Goal: Information Seeking & Learning: Check status

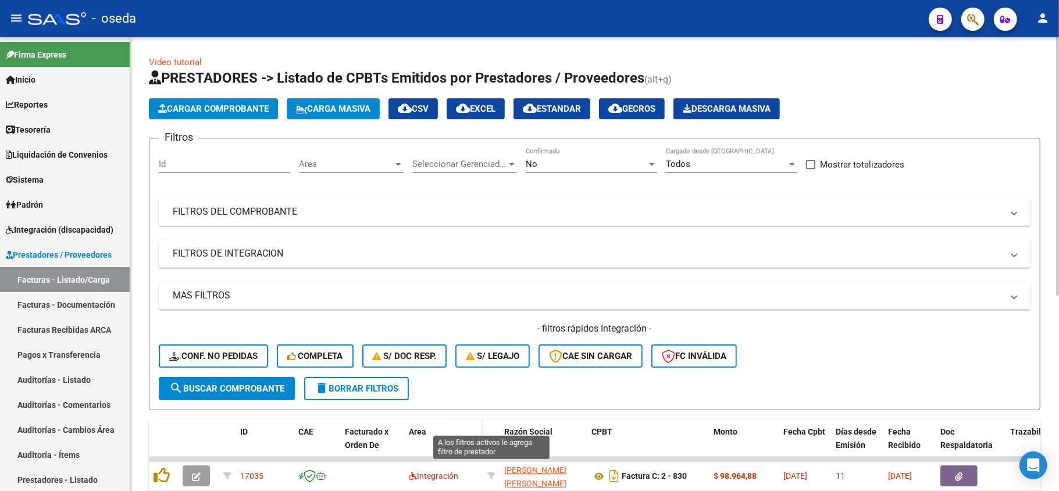
scroll to position [77, 0]
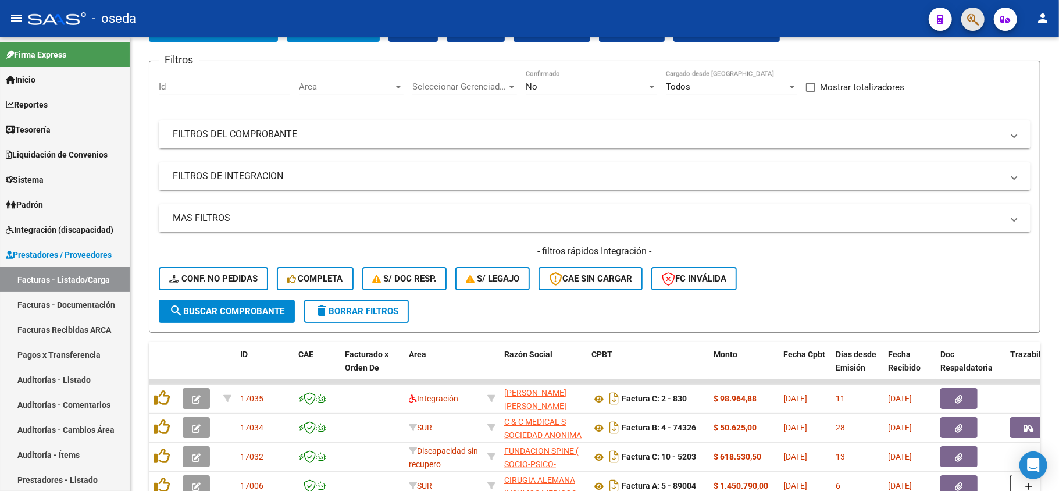
click at [963, 22] on button "button" at bounding box center [972, 19] width 23 height 23
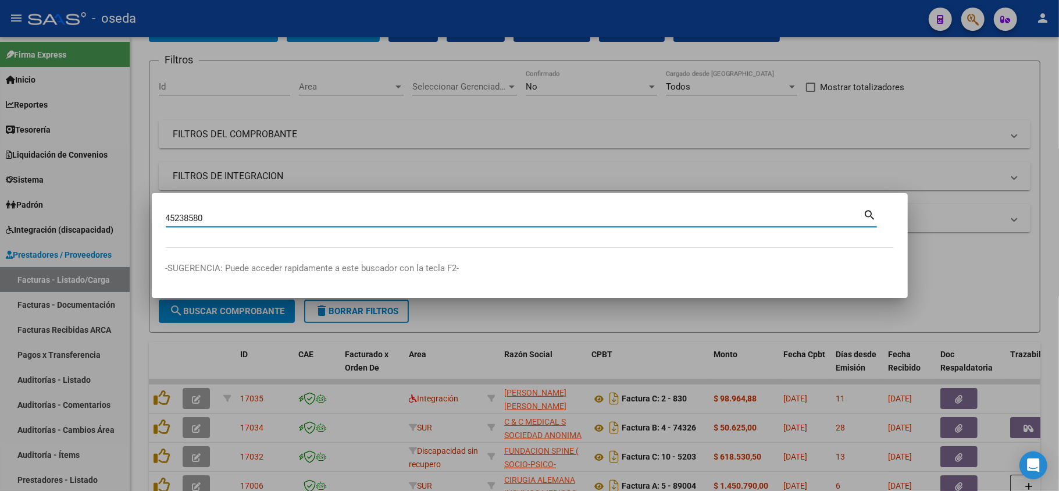
type input "45238580"
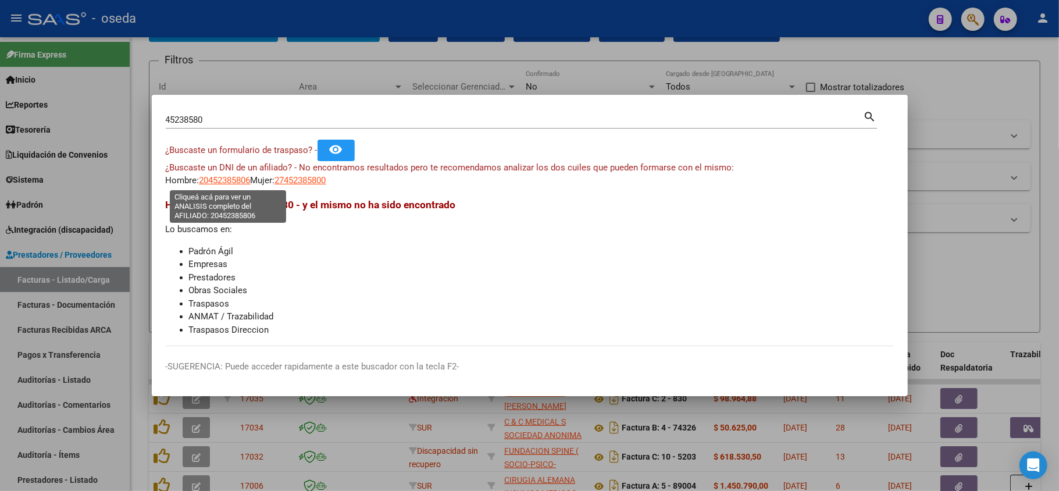
click at [240, 182] on span "20452385806" at bounding box center [224, 180] width 51 height 10
type textarea "20452385806"
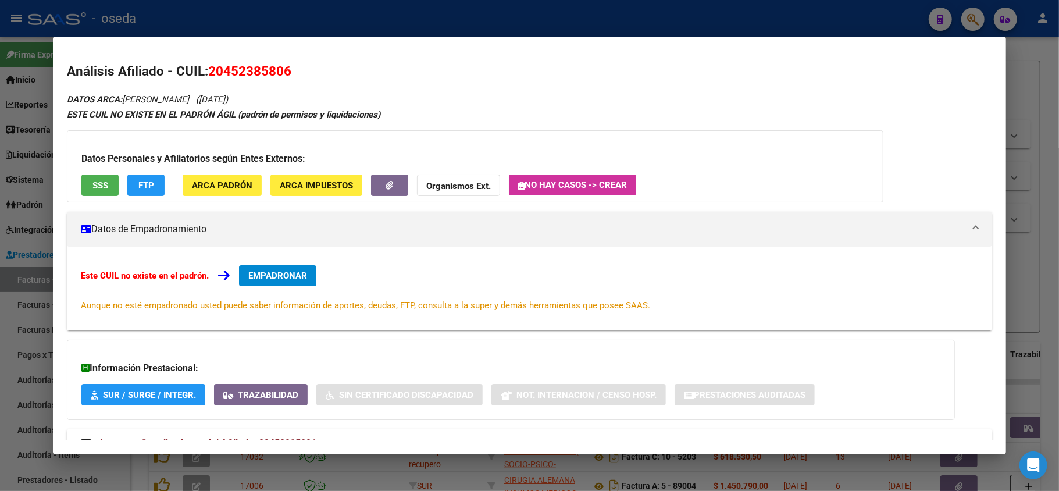
scroll to position [43, 0]
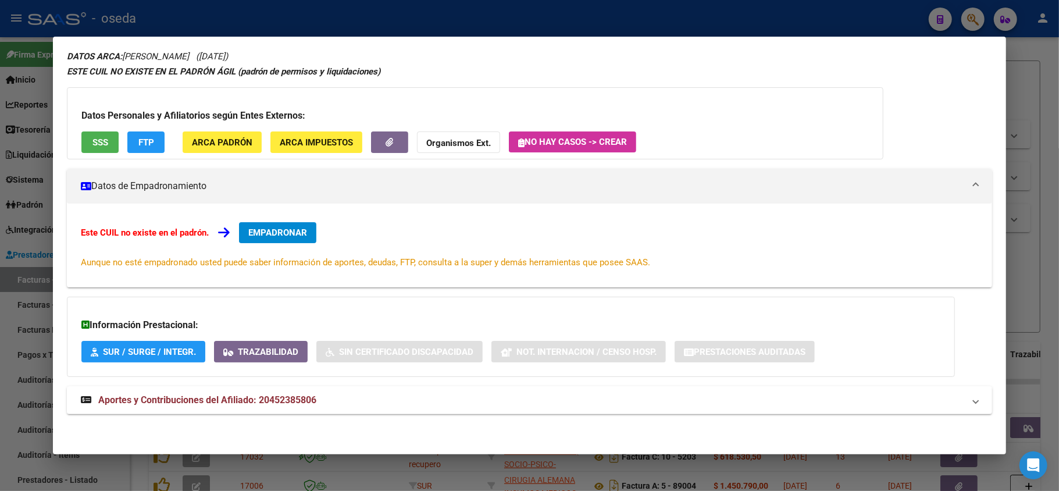
drag, startPoint x: 315, startPoint y: 403, endPoint x: 329, endPoint y: 381, distance: 26.1
click at [314, 403] on span "Aportes y Contribuciones del Afiliado: 20452385806" at bounding box center [207, 399] width 218 height 11
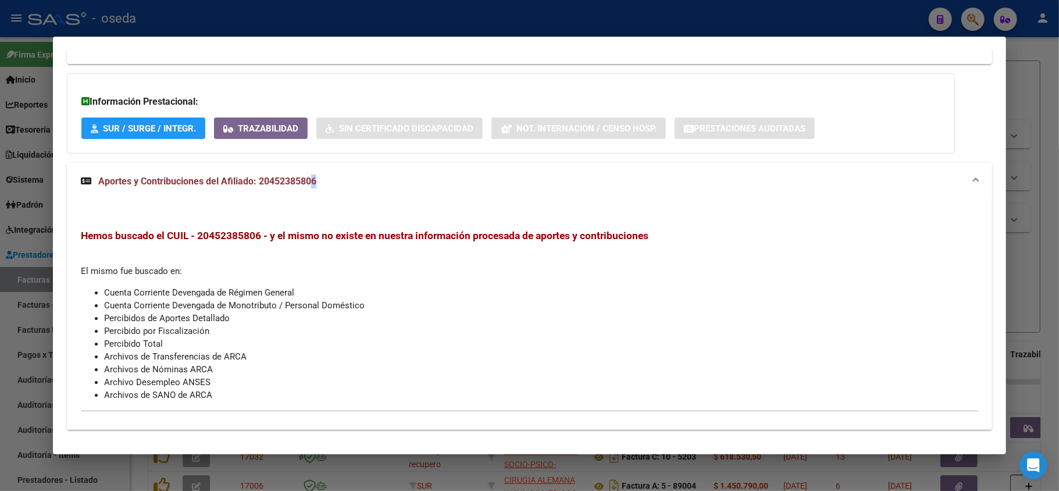
scroll to position [0, 0]
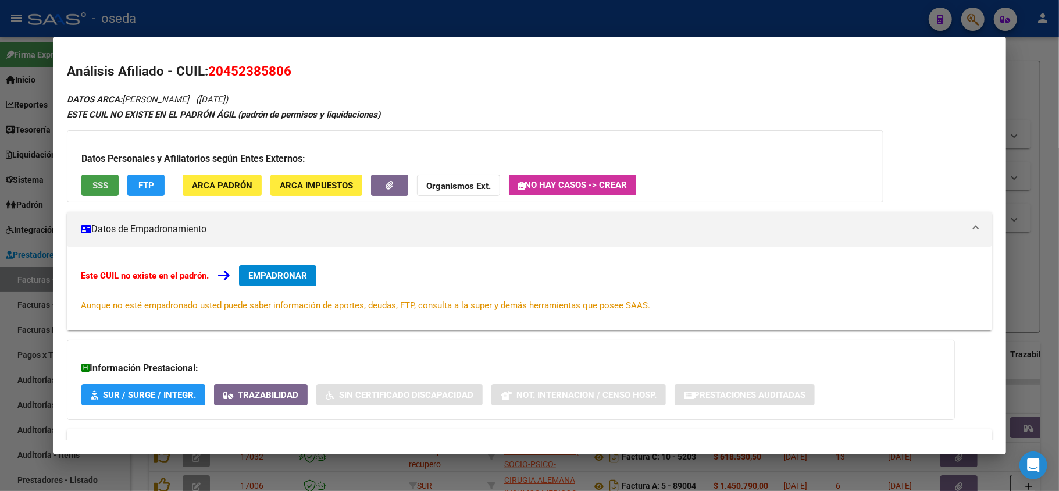
click at [100, 183] on span "SSS" at bounding box center [100, 185] width 16 height 10
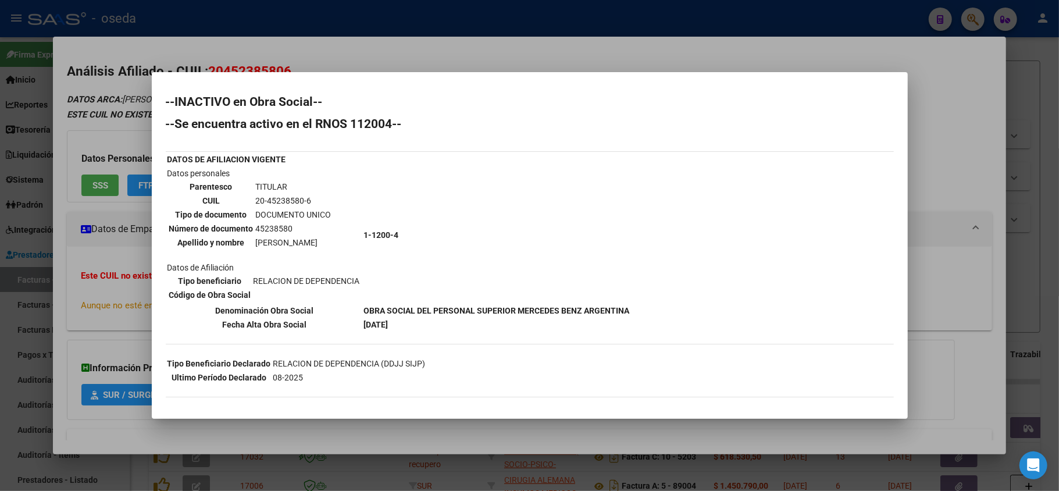
click at [80, 338] on div at bounding box center [529, 245] width 1059 height 491
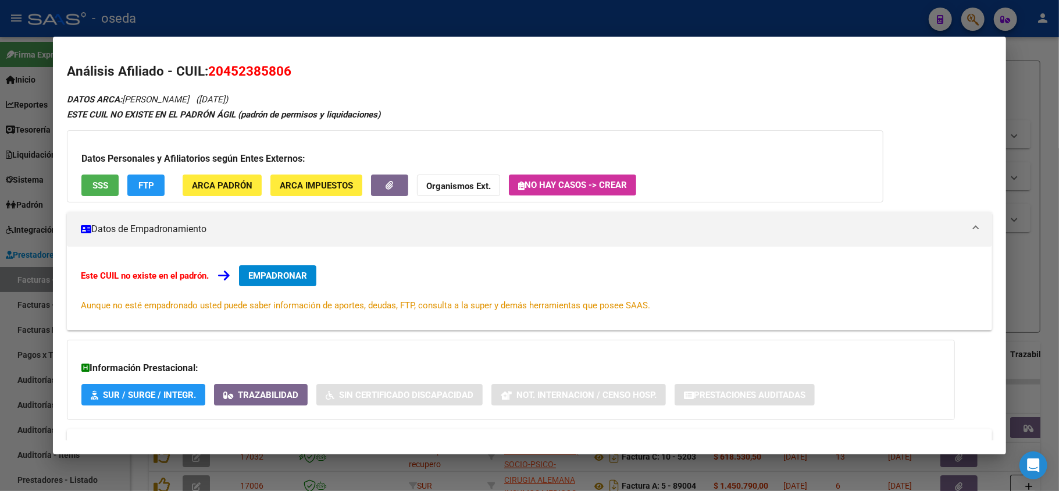
click at [535, 26] on div at bounding box center [529, 245] width 1059 height 491
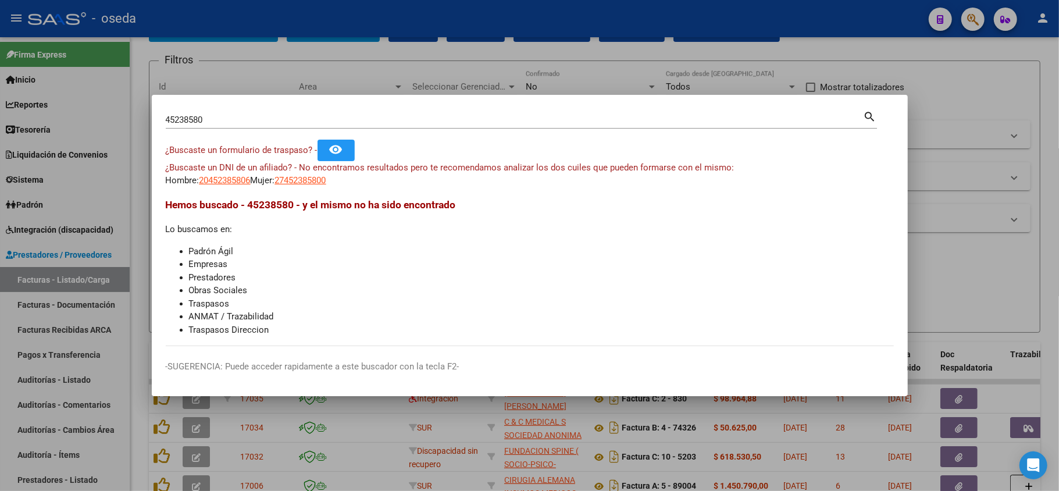
click at [505, 126] on div "45238580 Buscar (apellido, dni, cuil, nro traspaso, cuit, obra social)" at bounding box center [515, 119] width 698 height 17
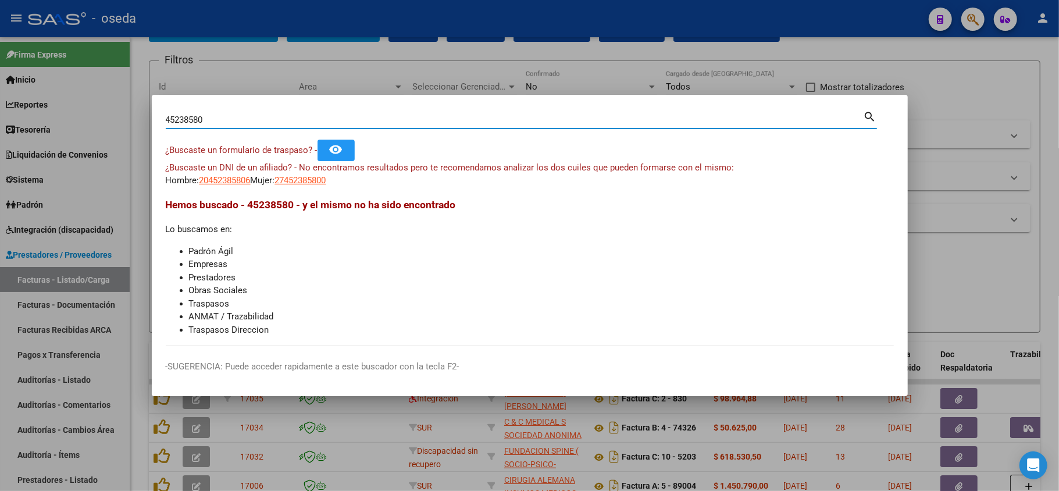
click at [505, 117] on input "45238580" at bounding box center [515, 120] width 698 height 10
type input "38696134"
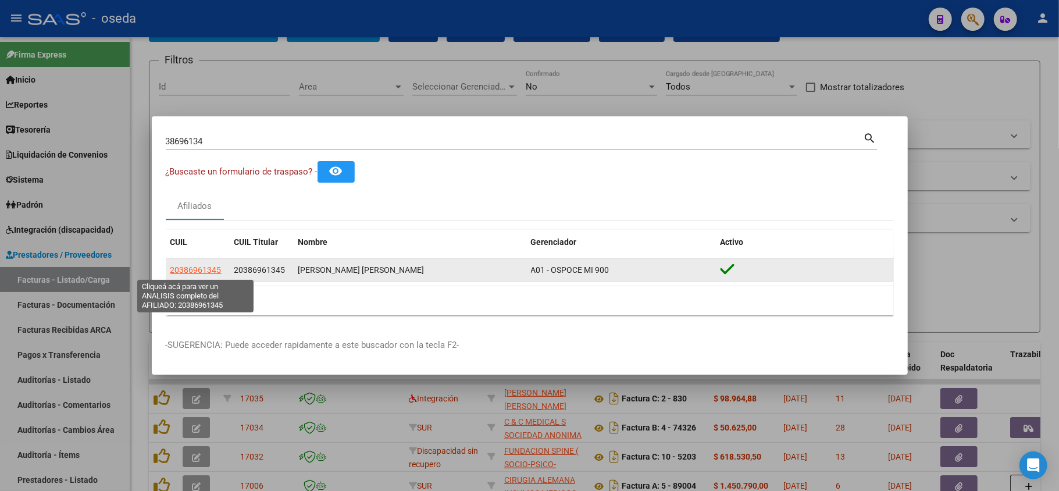
click at [212, 270] on span "20386961345" at bounding box center [195, 269] width 51 height 9
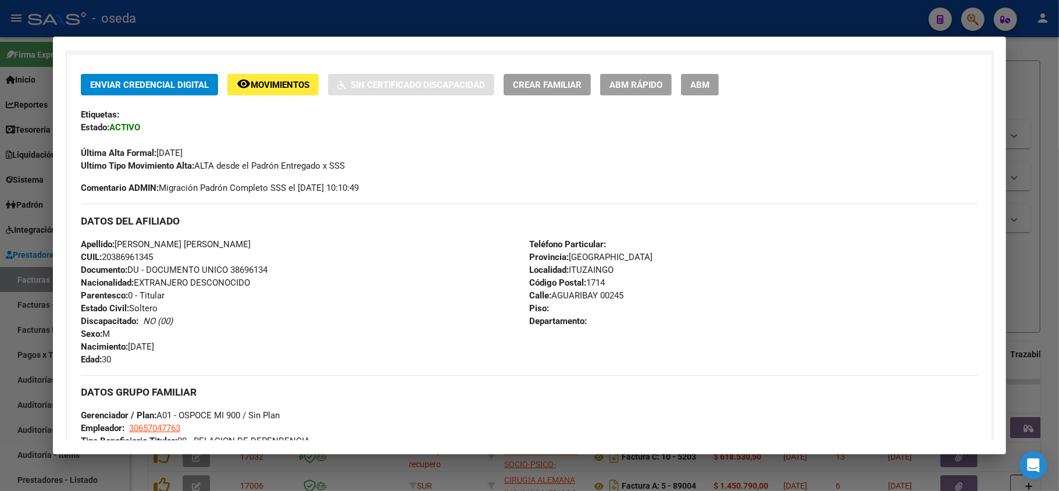
scroll to position [387, 0]
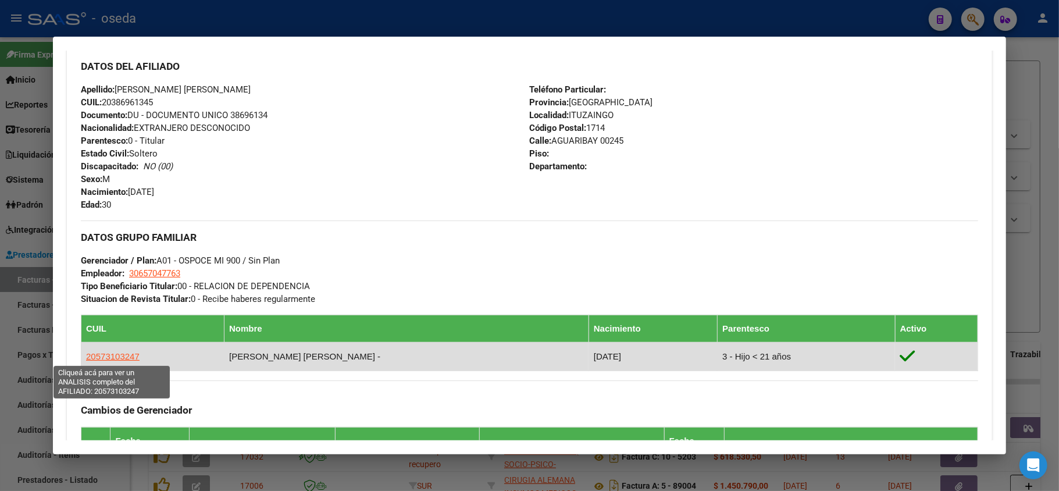
click at [119, 355] on span "20573103247" at bounding box center [112, 356] width 53 height 10
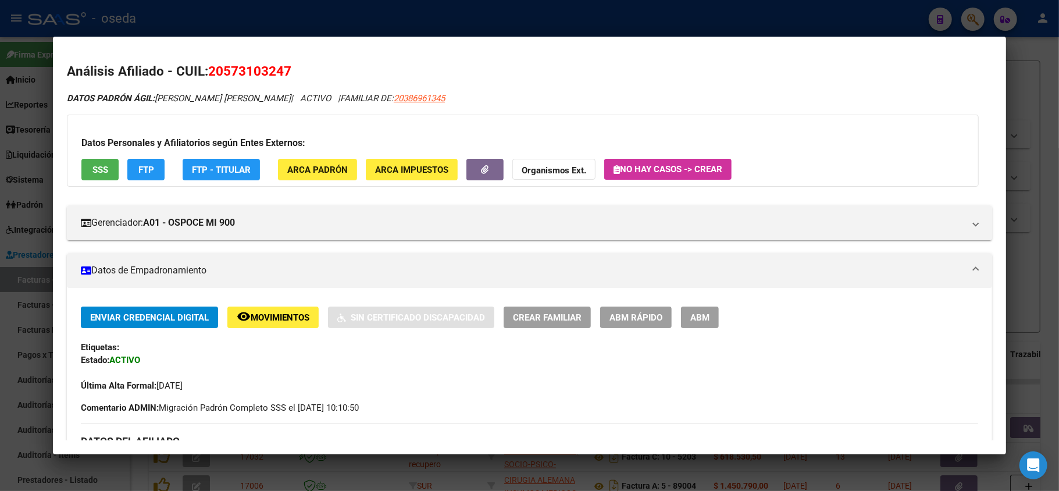
click at [0, 317] on div at bounding box center [529, 245] width 1059 height 491
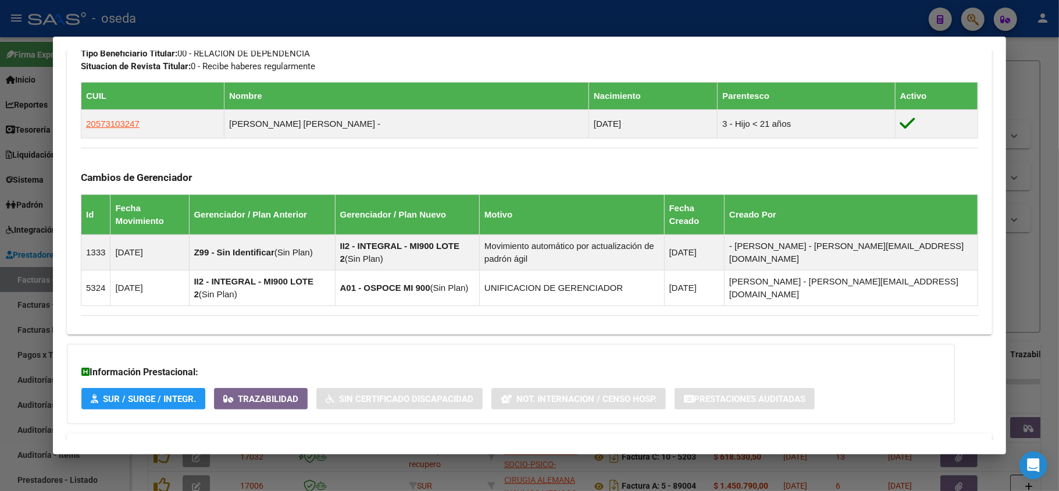
scroll to position [668, 0]
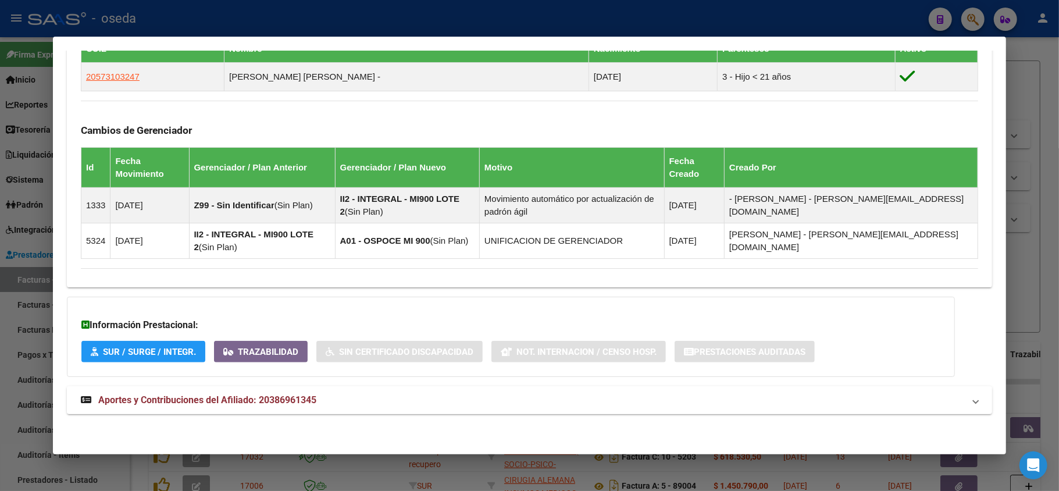
click at [252, 407] on strong "Aportes y Contribuciones del Afiliado: 20386961345" at bounding box center [198, 400] width 235 height 14
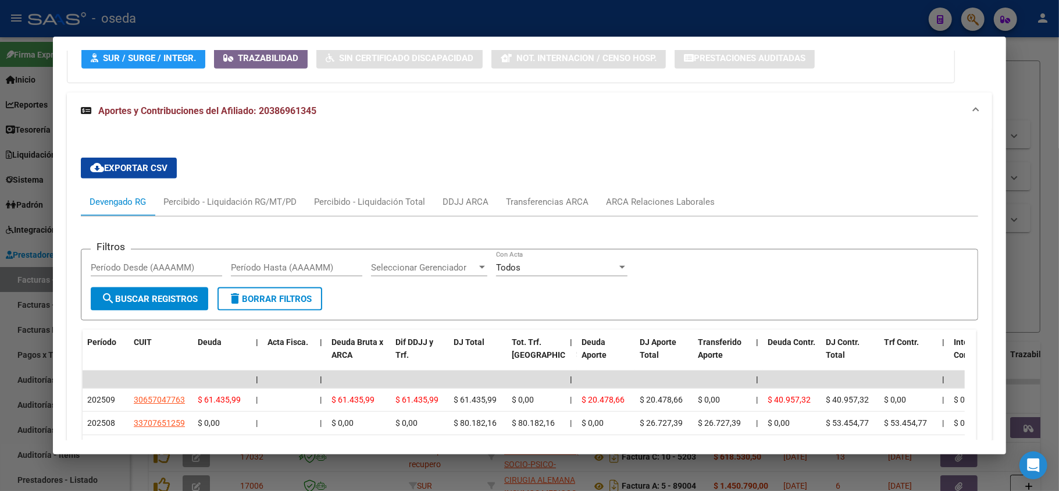
scroll to position [1038, 0]
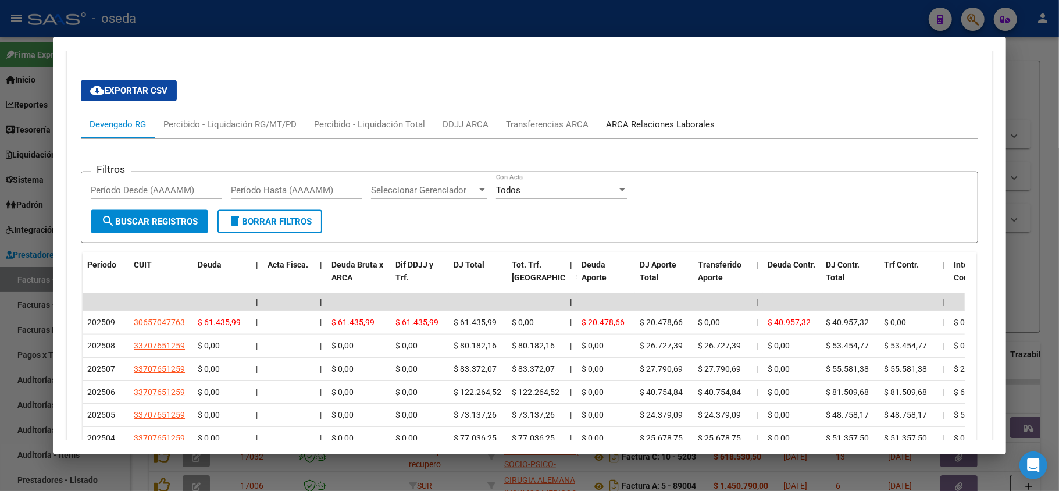
click at [625, 129] on div "ARCA Relaciones Laborales" at bounding box center [660, 124] width 109 height 13
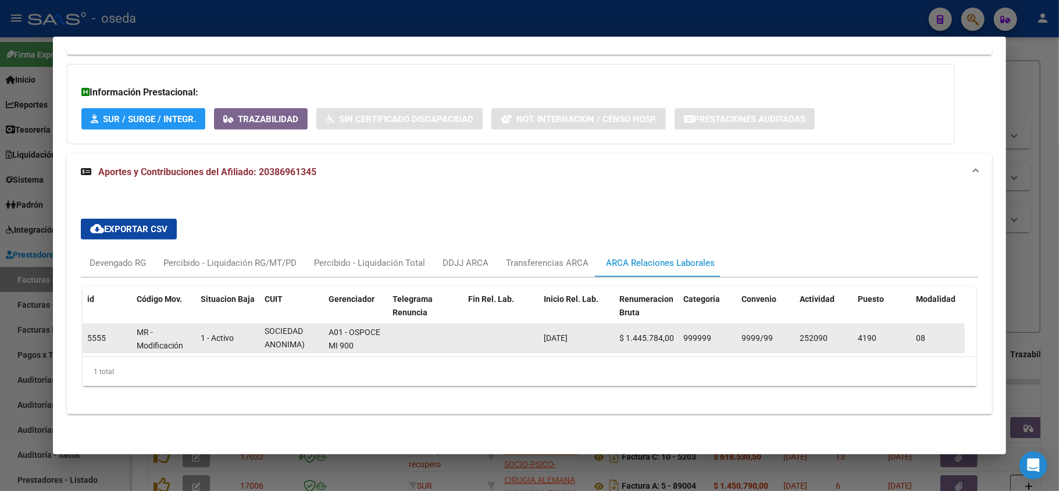
scroll to position [0, 0]
click at [305, 327] on span "30657047763" at bounding box center [289, 331] width 51 height 9
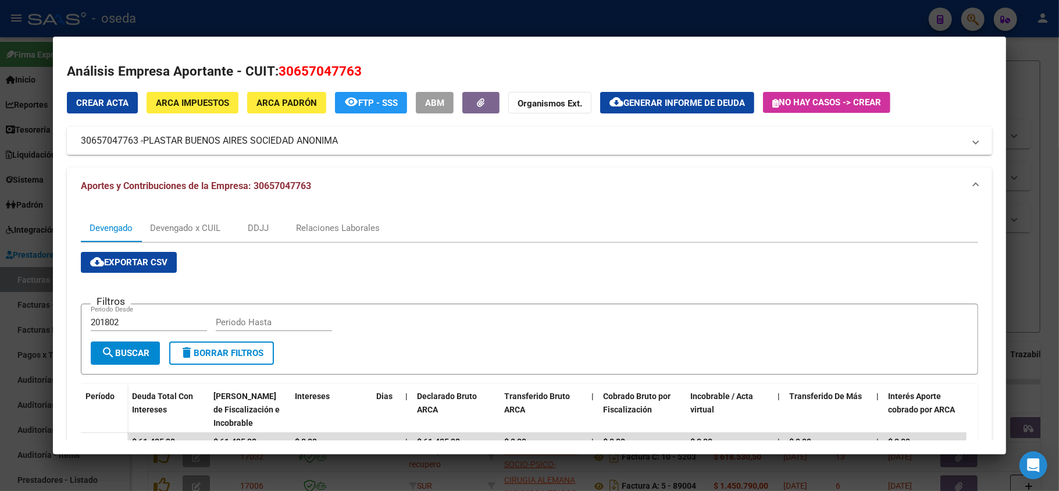
click at [0, 105] on div at bounding box center [529, 245] width 1059 height 491
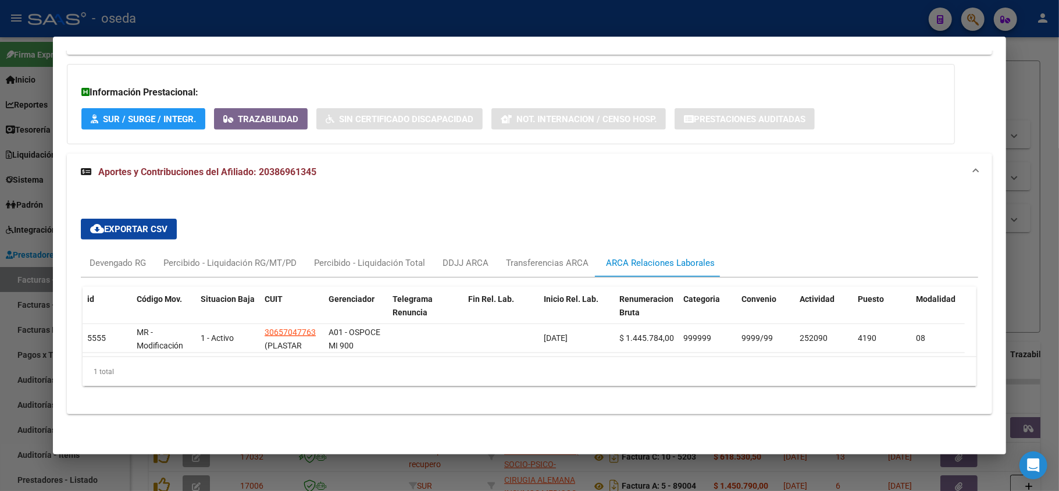
click at [2, 135] on div at bounding box center [529, 245] width 1059 height 491
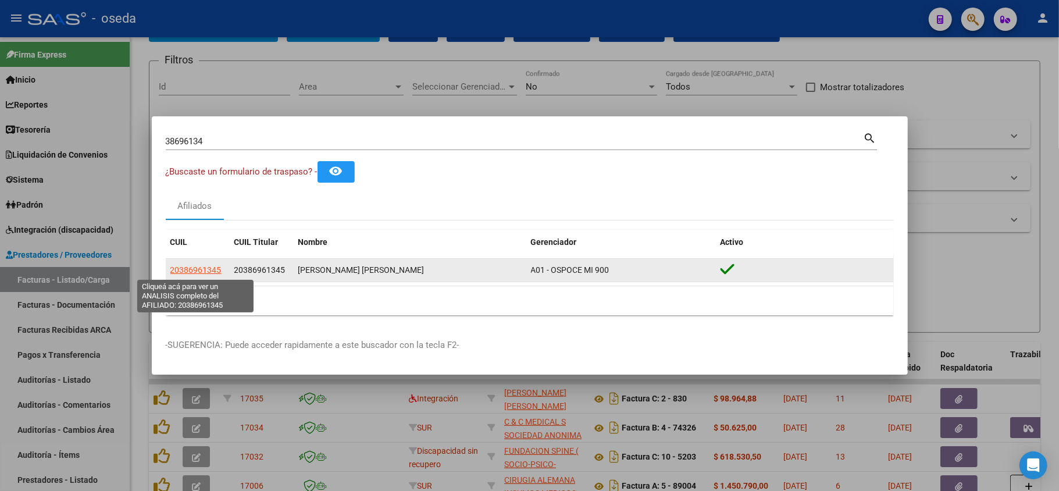
click at [194, 272] on span "20386961345" at bounding box center [195, 269] width 51 height 9
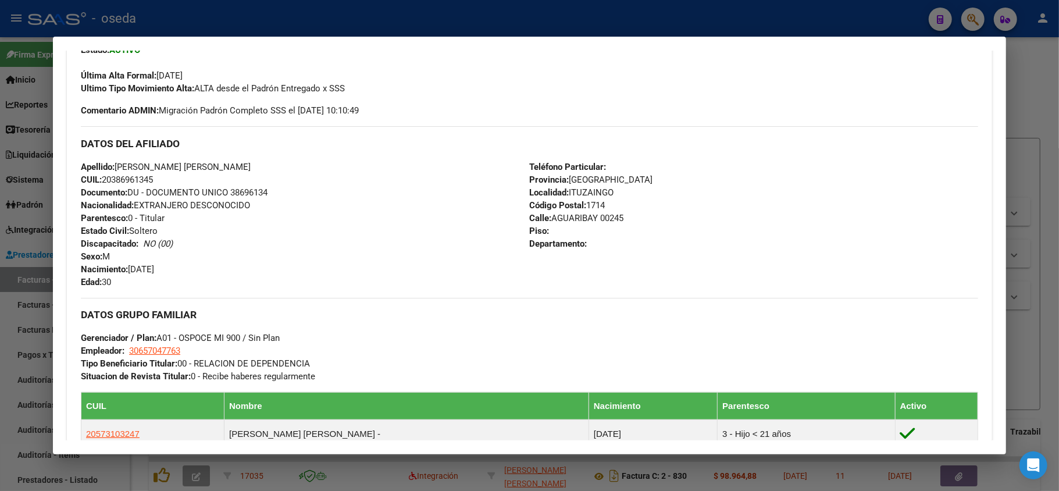
scroll to position [465, 0]
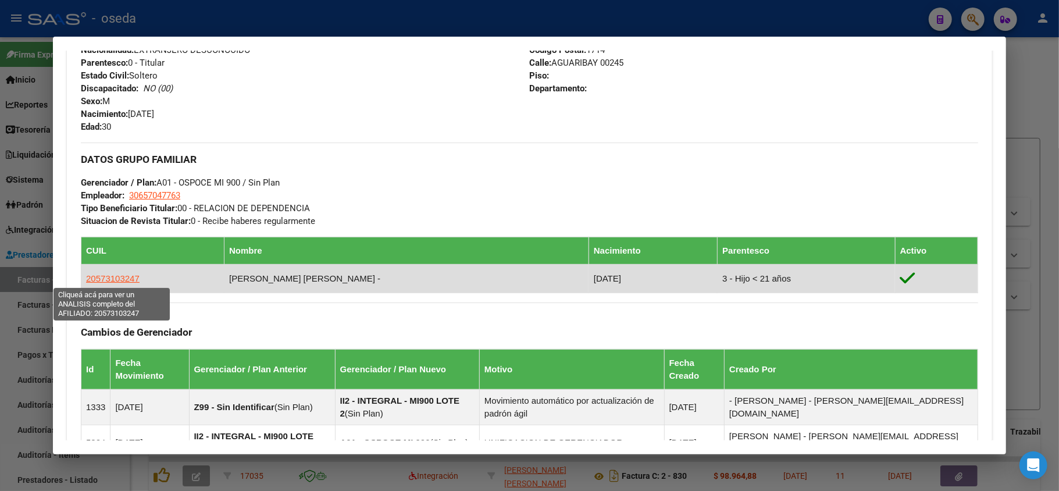
click at [127, 281] on span "20573103247" at bounding box center [112, 278] width 53 height 10
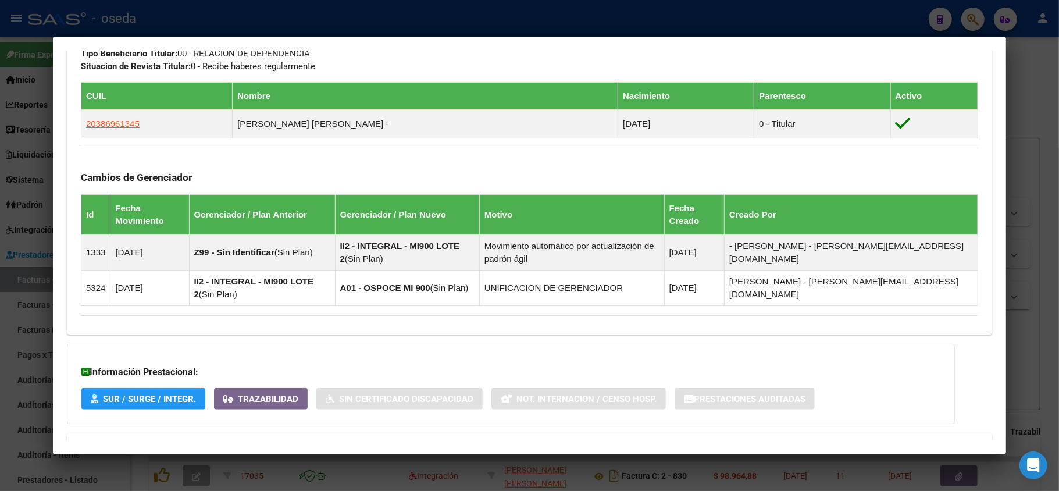
scroll to position [696, 0]
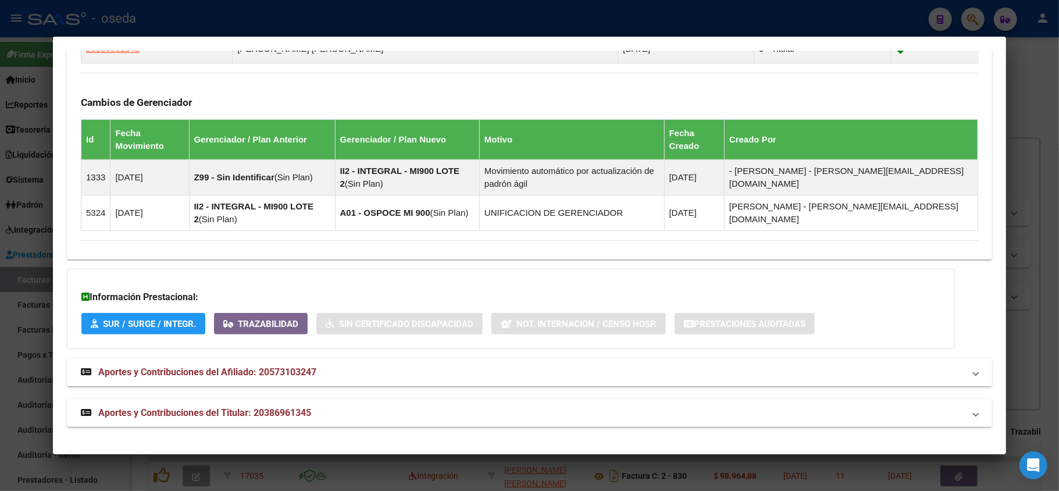
click at [273, 370] on span "Aportes y Contribuciones del Afiliado: 20573103247" at bounding box center [207, 371] width 218 height 11
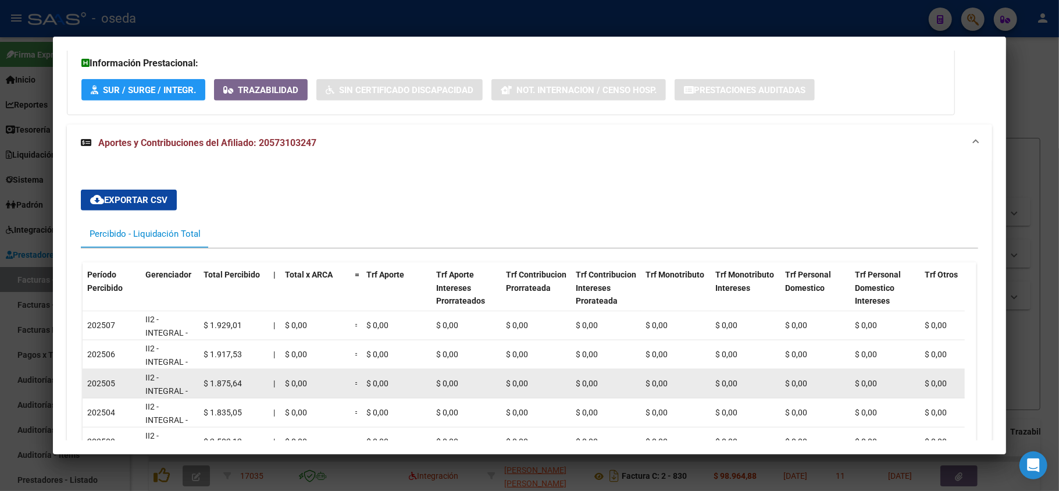
scroll to position [773, 0]
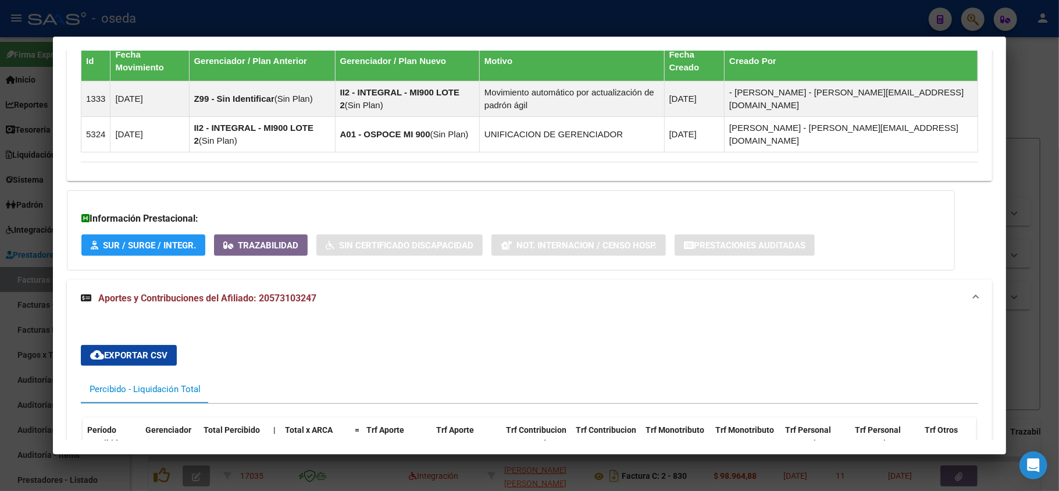
click at [277, 299] on span "Aportes y Contribuciones del Afiliado: 20573103247" at bounding box center [207, 297] width 218 height 11
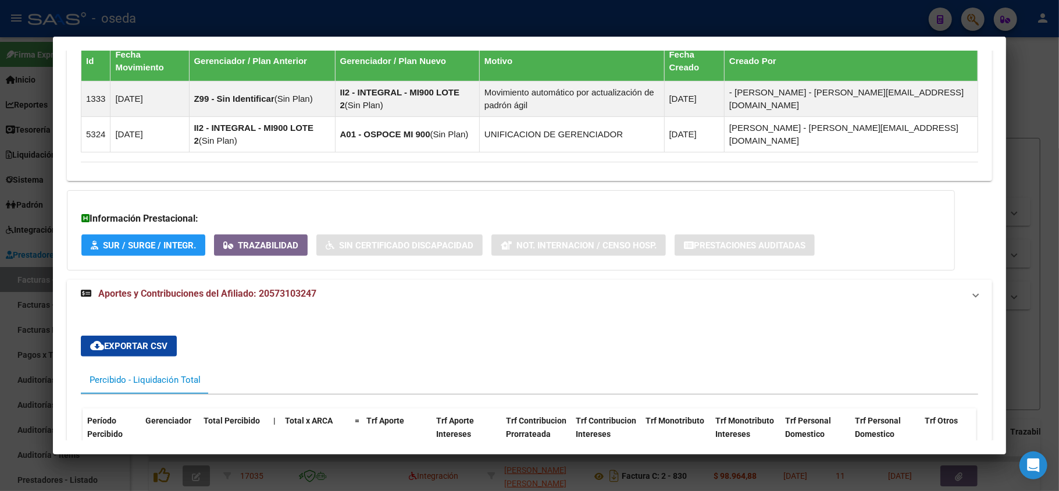
scroll to position [696, 0]
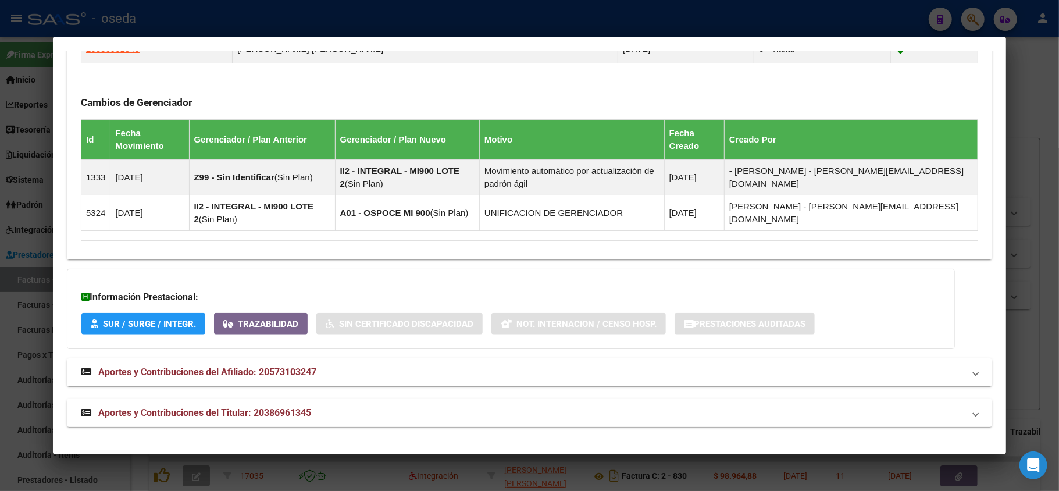
click at [281, 406] on strong "Aportes y Contribuciones del Titular: 20386961345" at bounding box center [196, 413] width 230 height 14
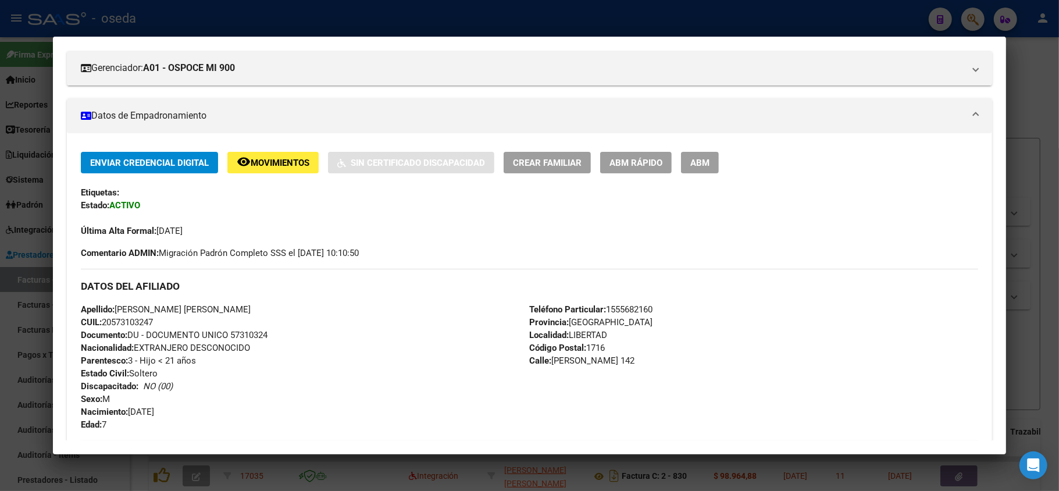
scroll to position [387, 0]
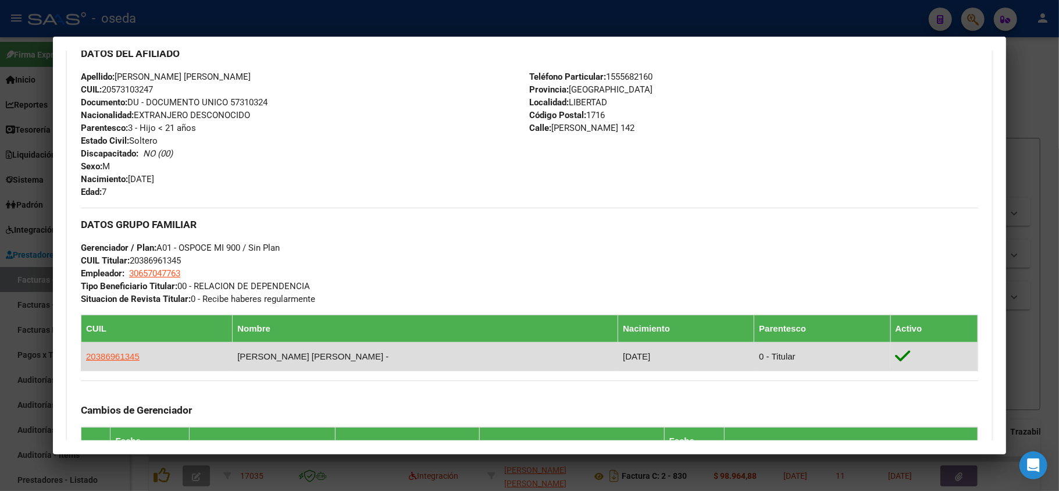
click at [105, 362] on app-link-go-to "20386961345" at bounding box center [112, 356] width 53 height 13
click at [121, 356] on span "20386961345" at bounding box center [112, 356] width 53 height 10
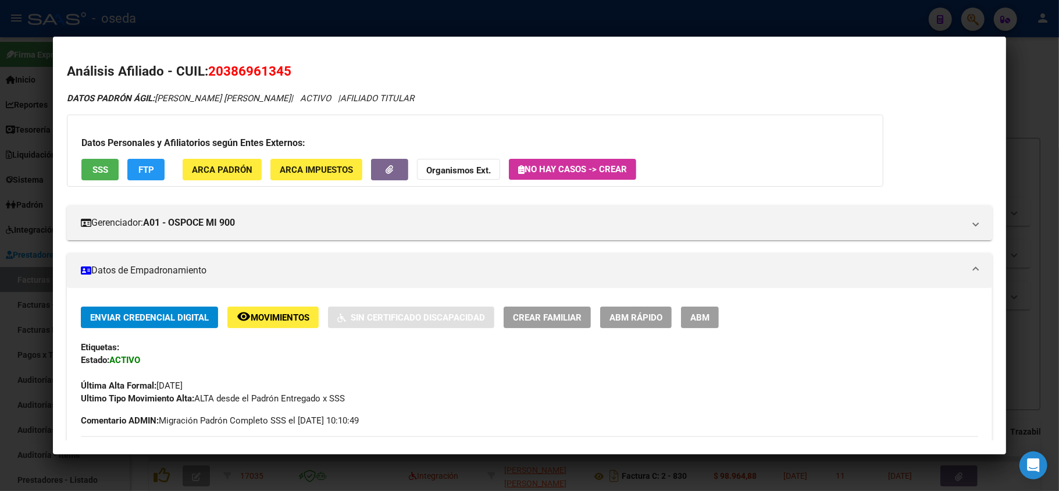
click at [29, 248] on div at bounding box center [529, 245] width 1059 height 491
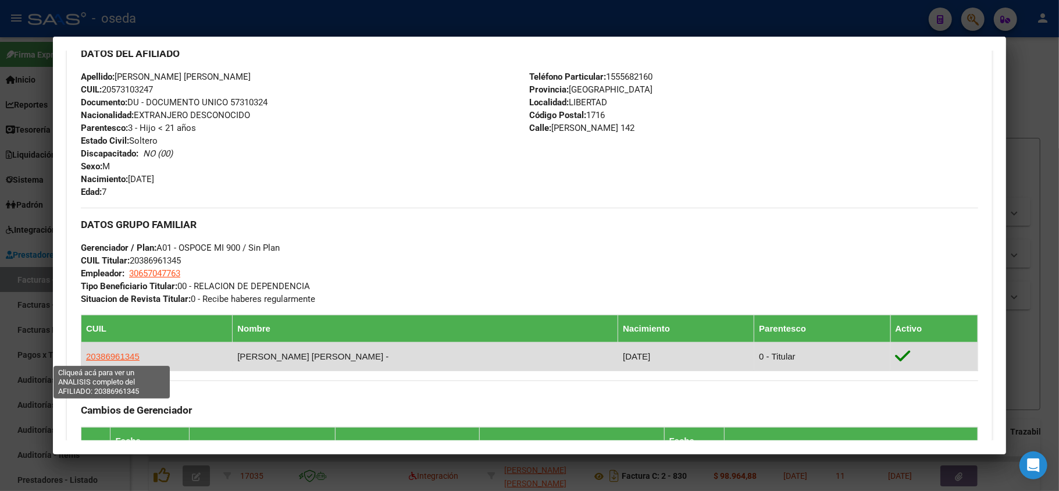
click at [117, 356] on span "20386961345" at bounding box center [112, 356] width 53 height 10
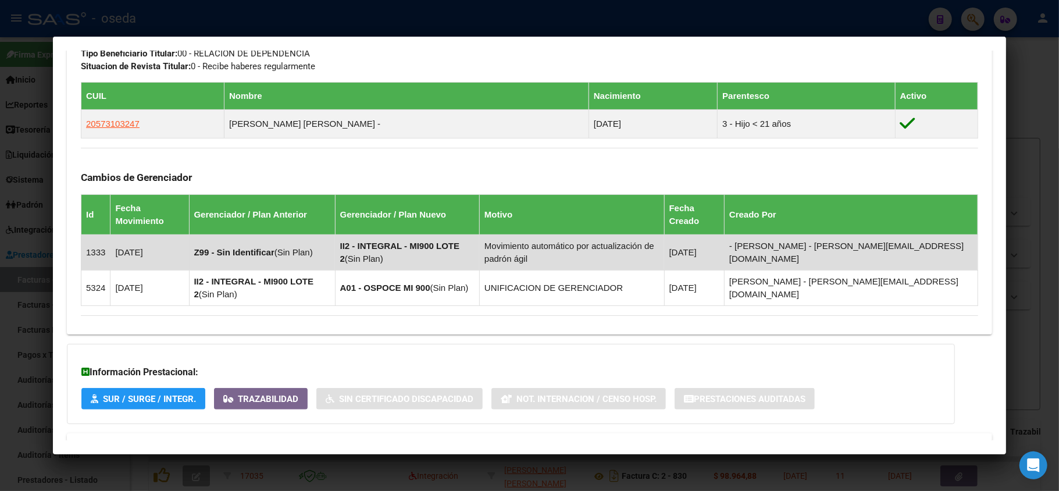
scroll to position [668, 0]
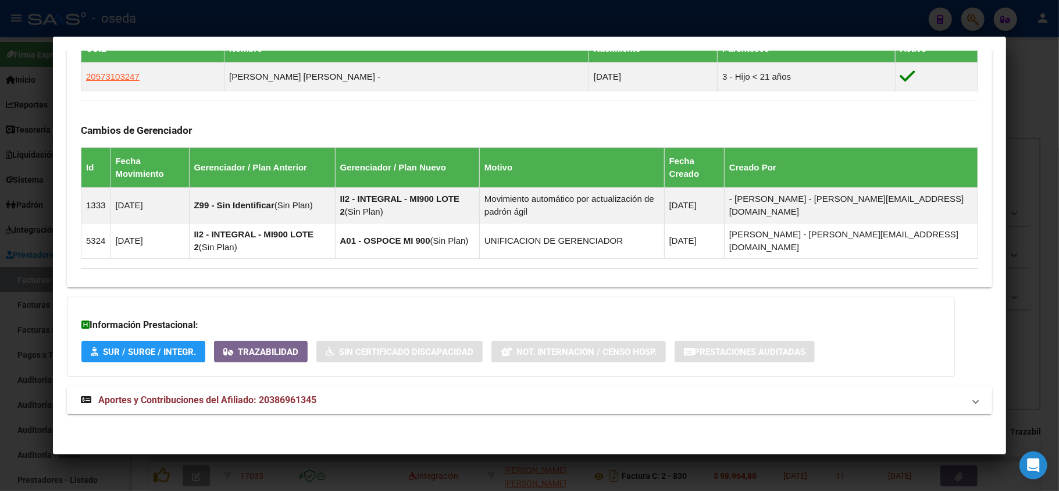
click at [206, 398] on span "Aportes y Contribuciones del Afiliado: 20386961345" at bounding box center [207, 399] width 218 height 11
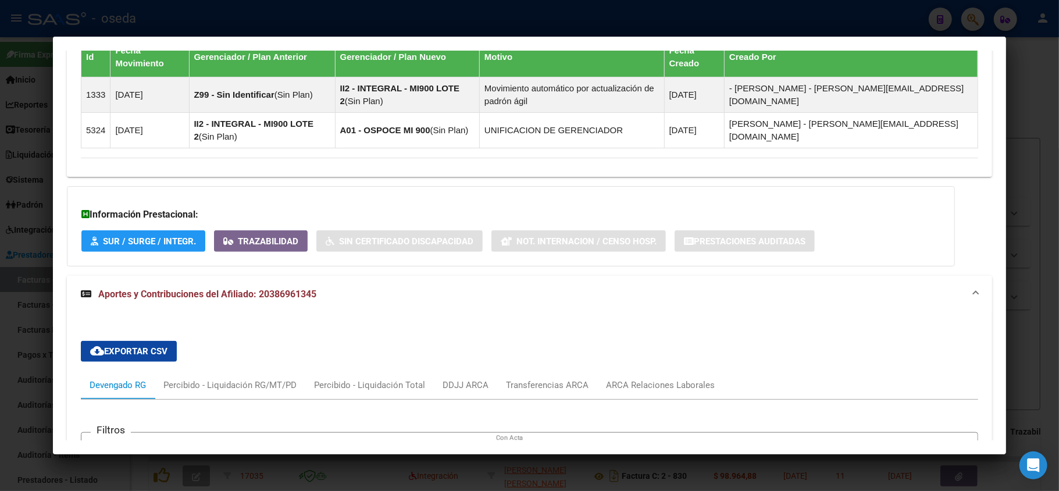
scroll to position [1010, 0]
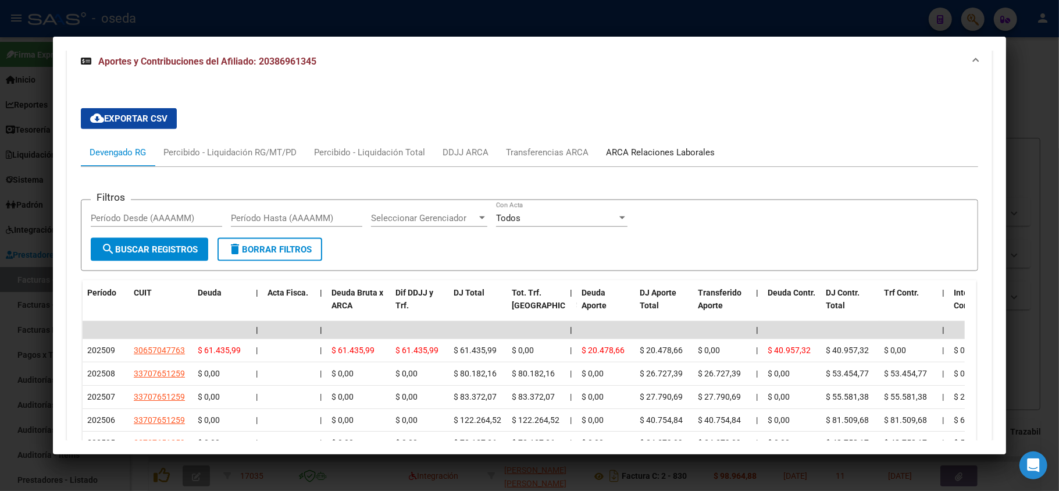
click at [675, 153] on div "ARCA Relaciones Laborales" at bounding box center [660, 152] width 109 height 13
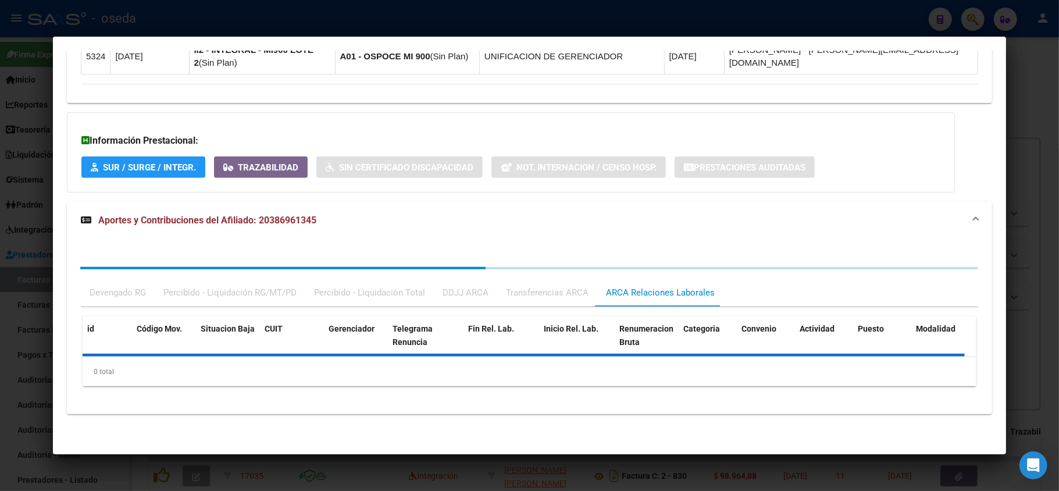
scroll to position [913, 0]
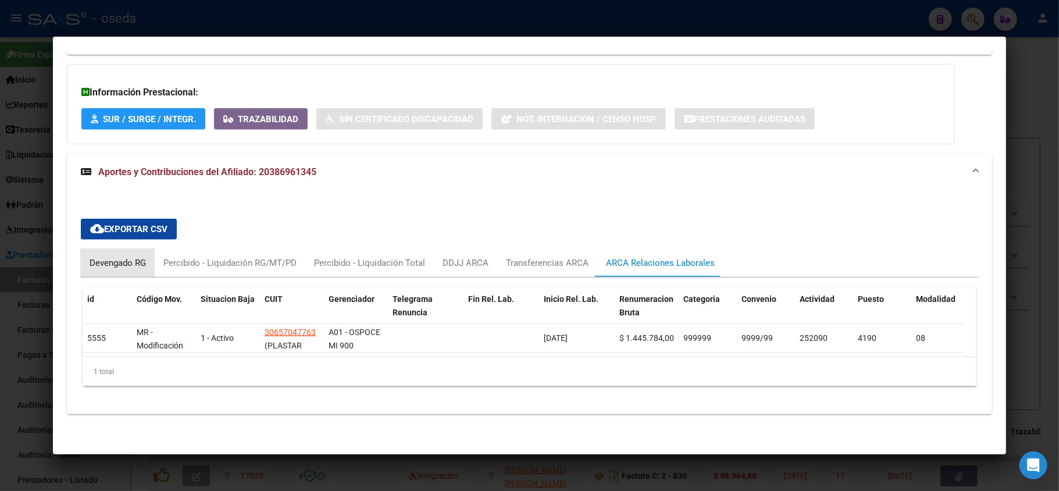
click at [112, 256] on div "Devengado RG" at bounding box center [118, 262] width 56 height 13
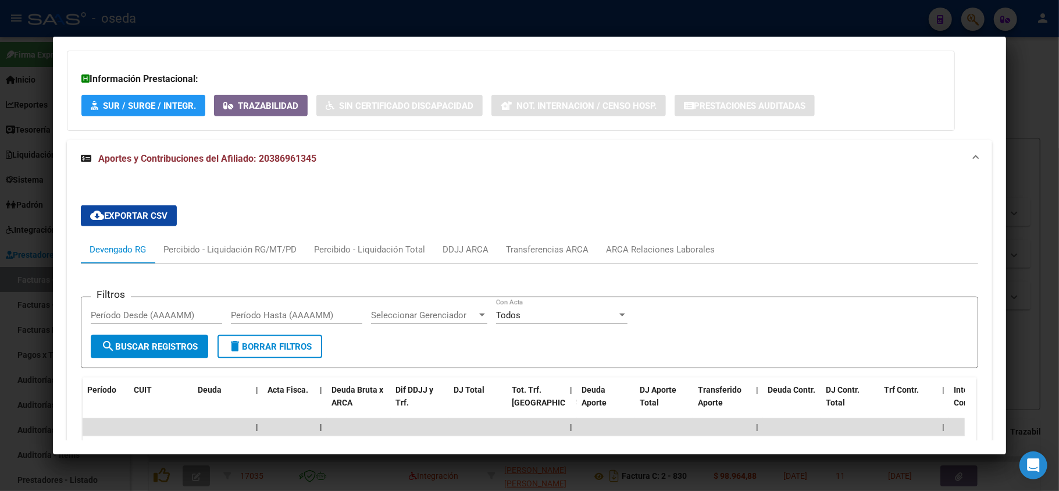
scroll to position [1068, 0]
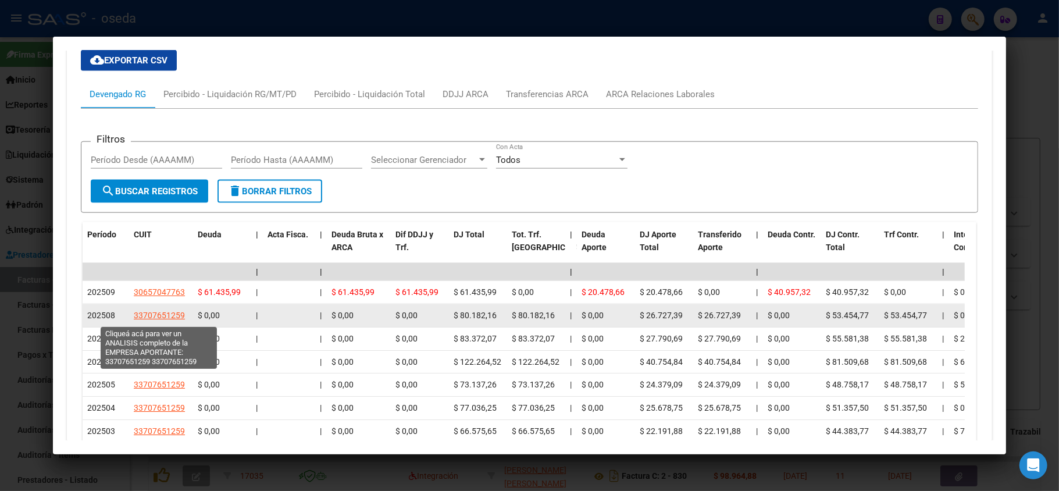
click at [154, 317] on span "33707651259" at bounding box center [159, 314] width 51 height 9
type textarea "33707651259"
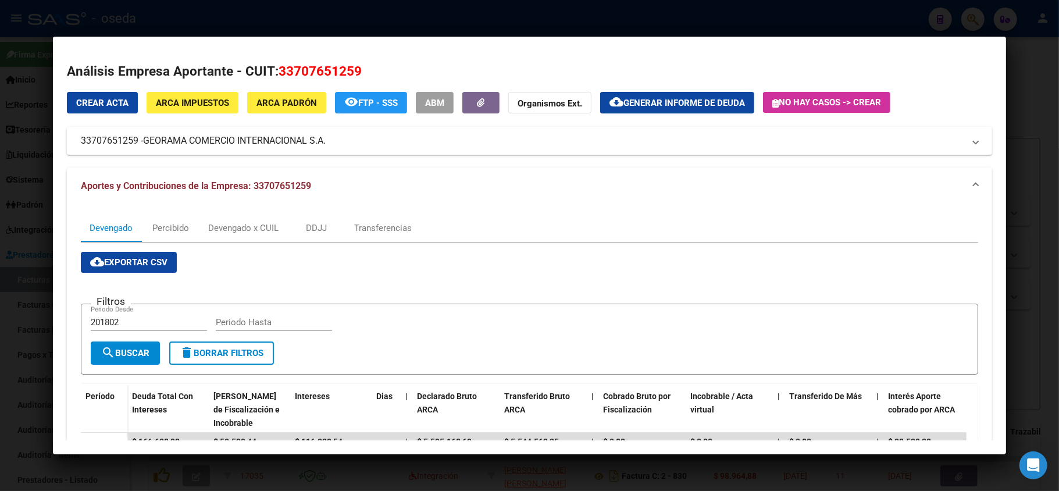
click at [0, 233] on div at bounding box center [529, 245] width 1059 height 491
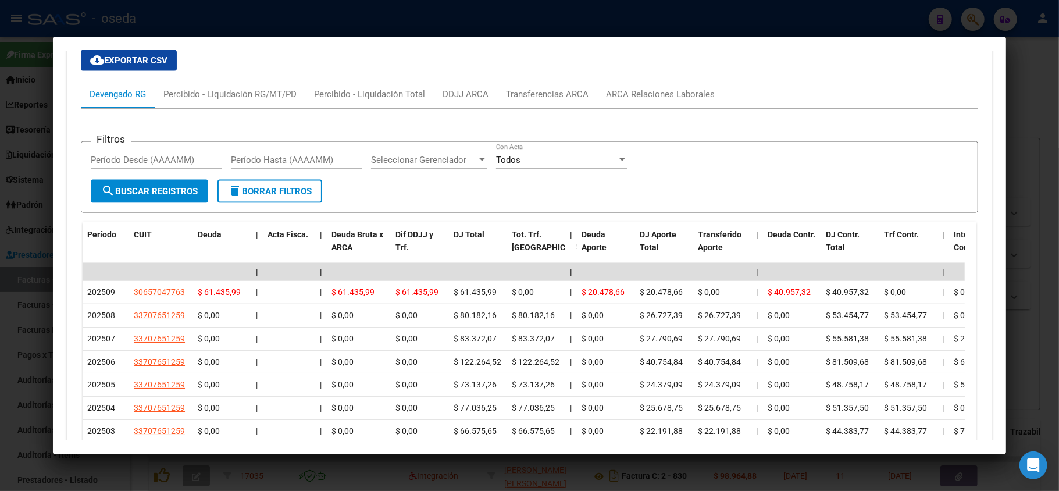
click at [0, 228] on div at bounding box center [529, 245] width 1059 height 491
